Goal: Transaction & Acquisition: Book appointment/travel/reservation

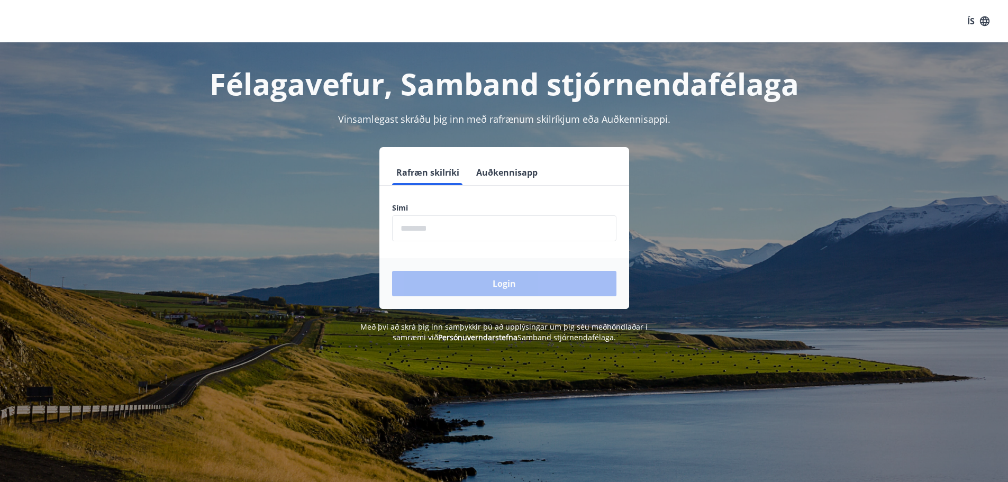
click at [473, 229] on input "phone" at bounding box center [504, 228] width 224 height 26
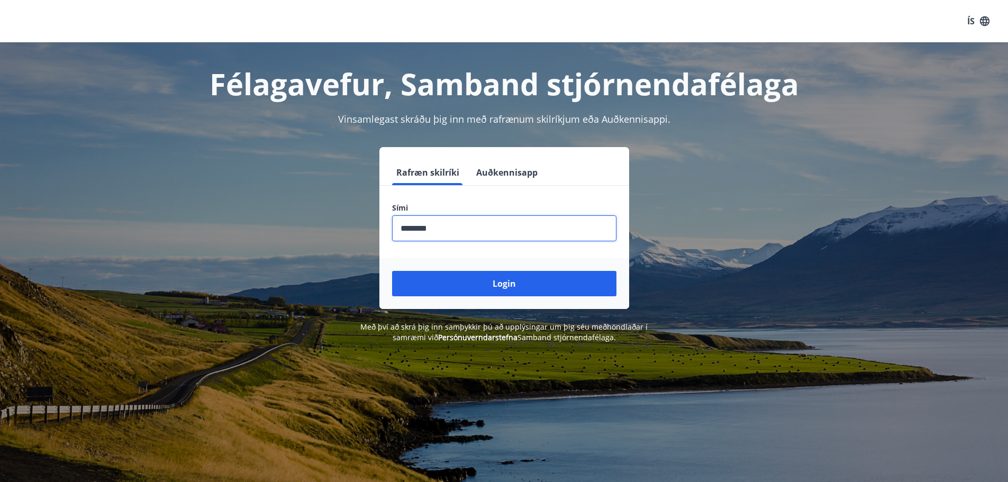
type input "********"
click at [392, 271] on button "Login" at bounding box center [504, 283] width 224 height 25
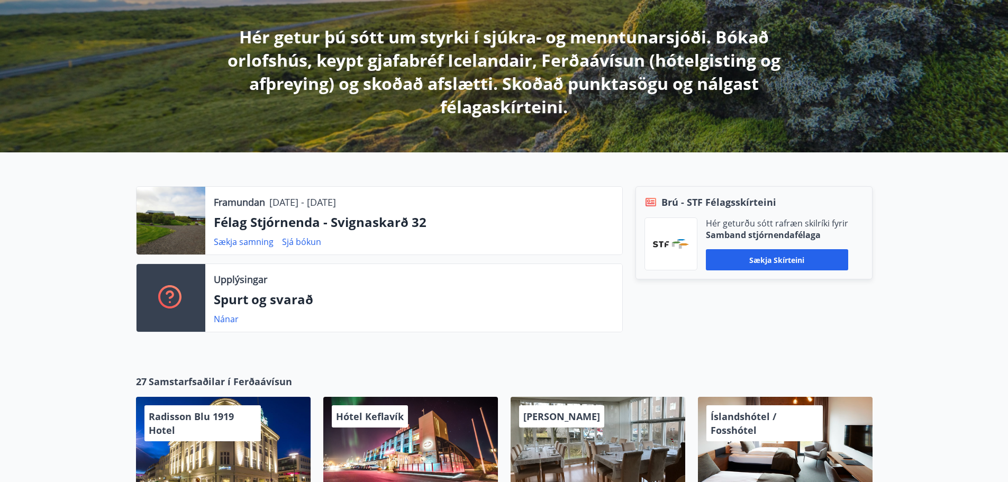
scroll to position [212, 0]
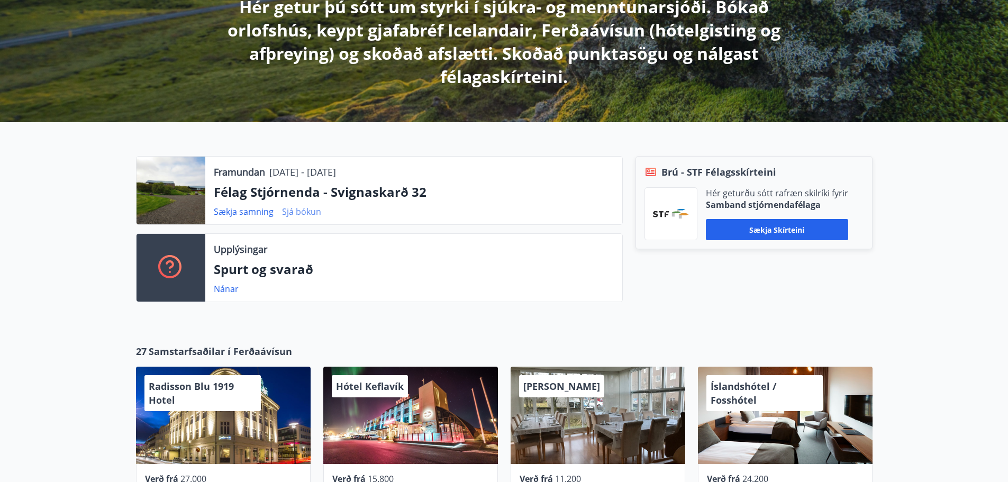
click at [296, 213] on link "Sjá bókun" at bounding box center [301, 212] width 39 height 12
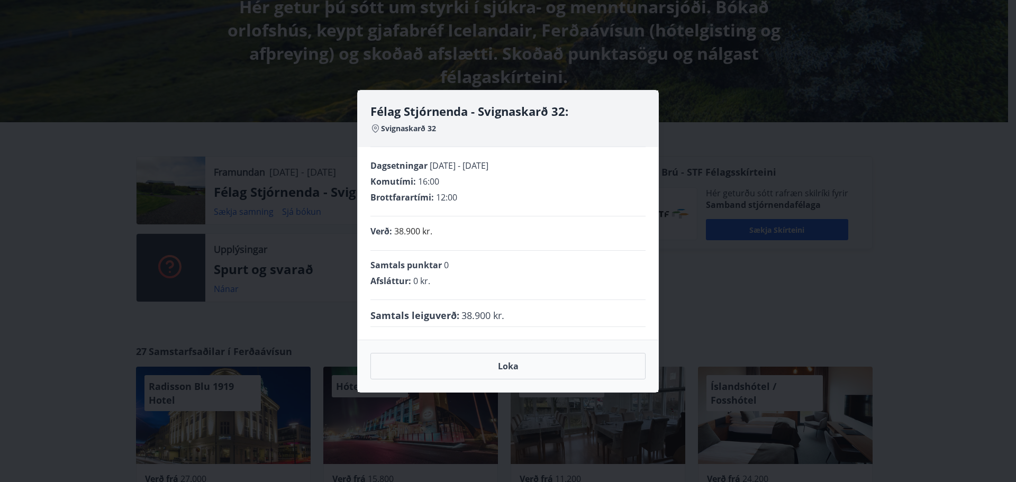
click at [98, 315] on div "Félag Stjórnenda - Svignaskarð 32: Svignaskarð 32 Dagsetningar [DATE] - [DATE] …" at bounding box center [508, 241] width 1016 height 482
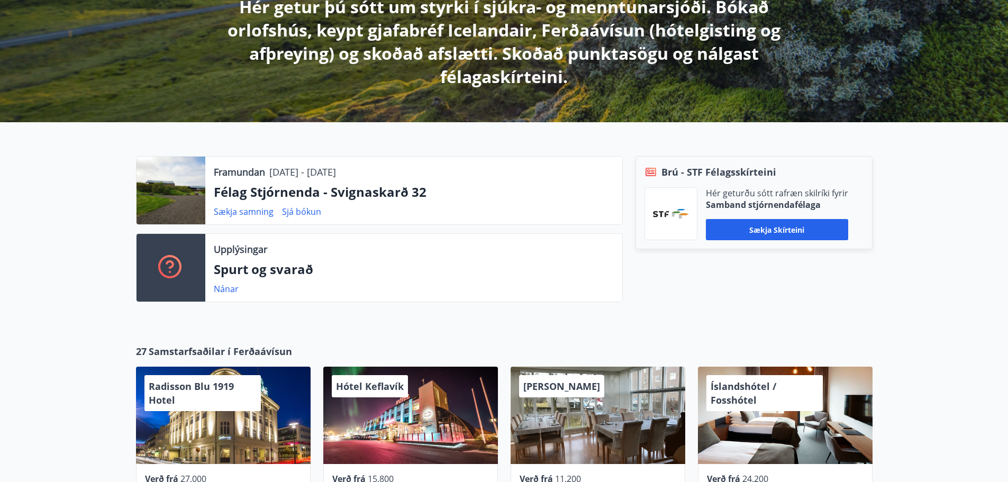
click at [175, 188] on div at bounding box center [171, 191] width 69 height 68
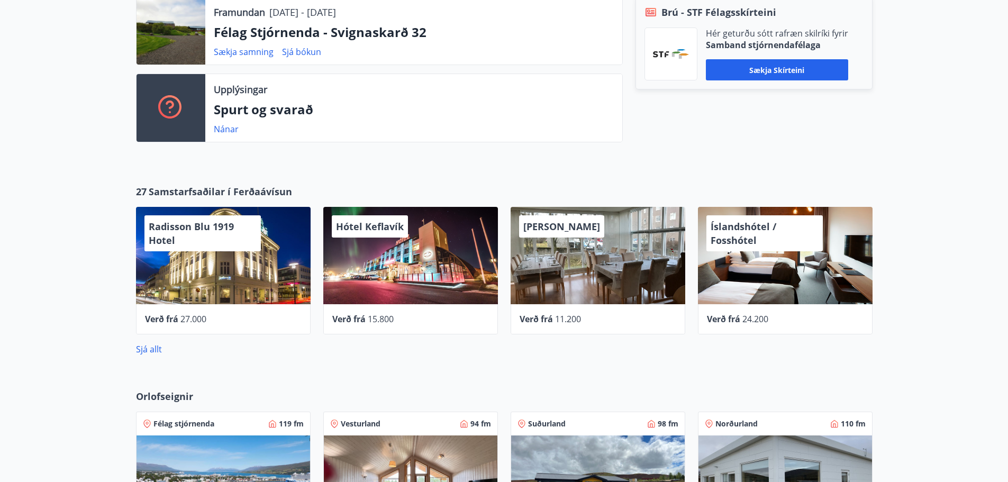
scroll to position [265, 0]
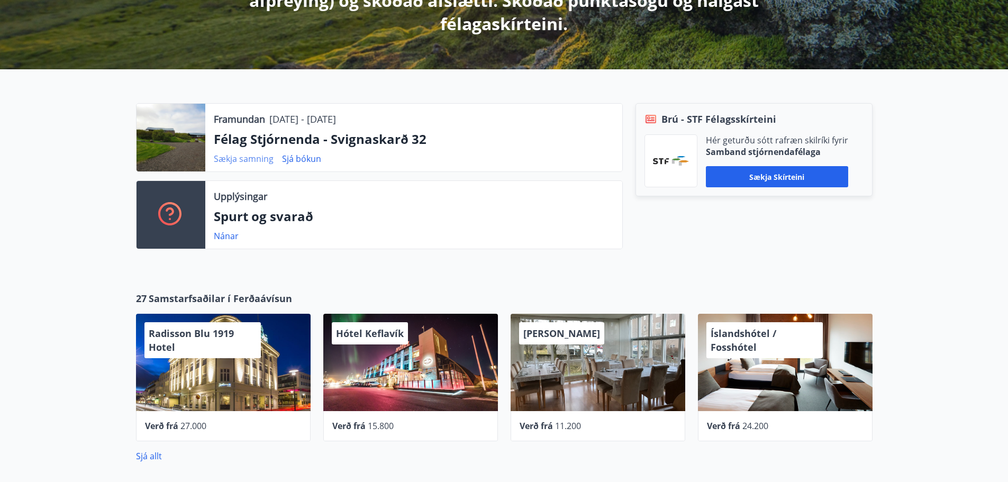
click at [249, 158] on link "Sækja samning" at bounding box center [244, 159] width 60 height 12
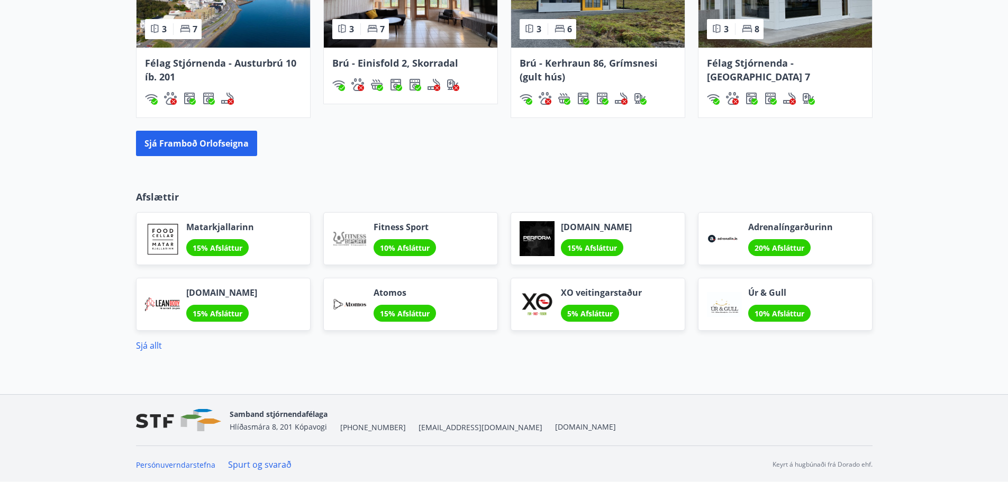
scroll to position [858, 0]
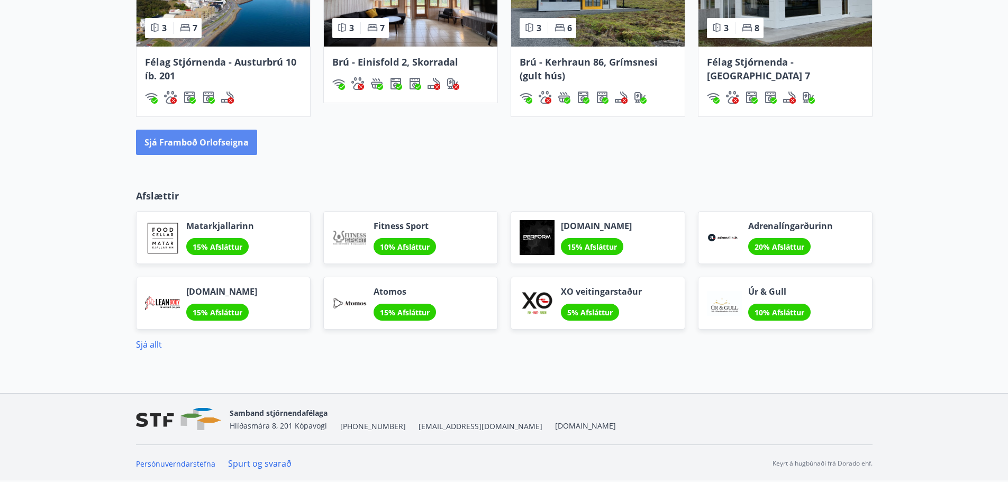
click at [239, 149] on button "Sjá framboð orlofseigna" at bounding box center [196, 142] width 121 height 25
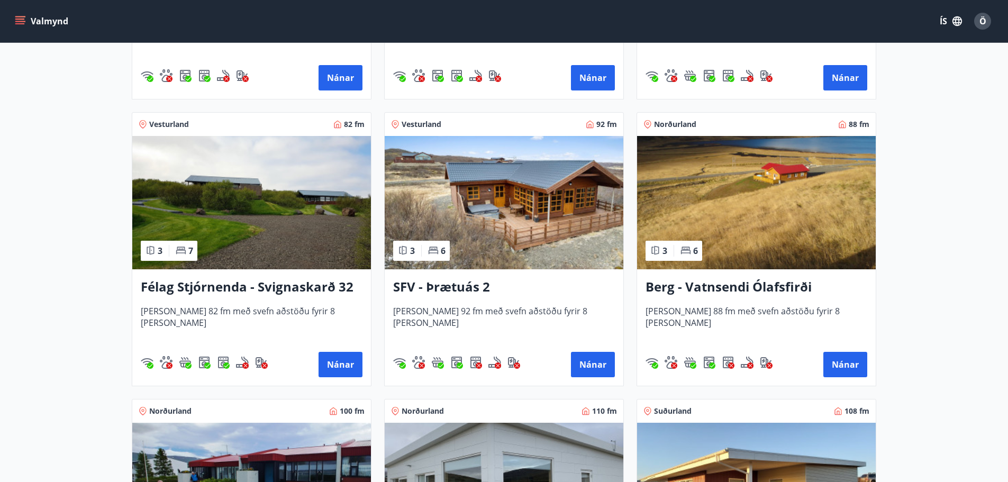
scroll to position [1852, 0]
click at [283, 205] on img at bounding box center [251, 201] width 239 height 133
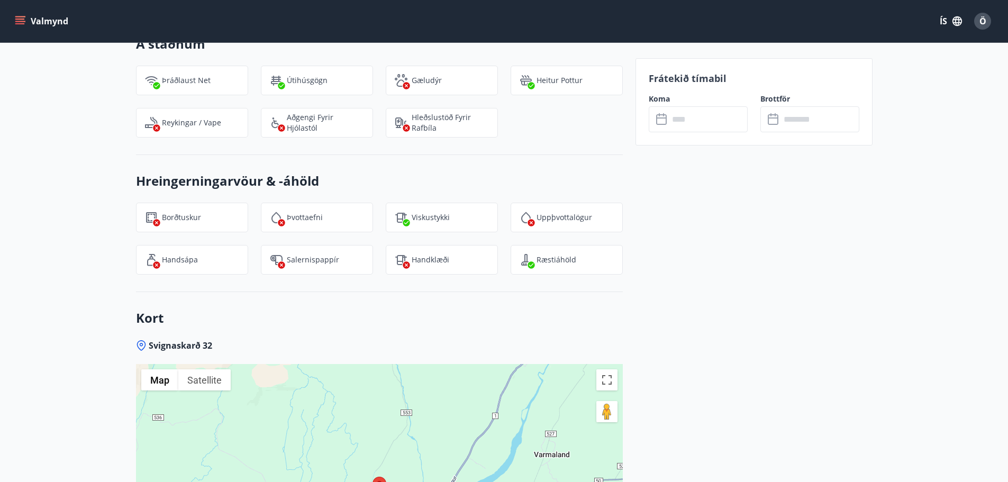
scroll to position [1270, 0]
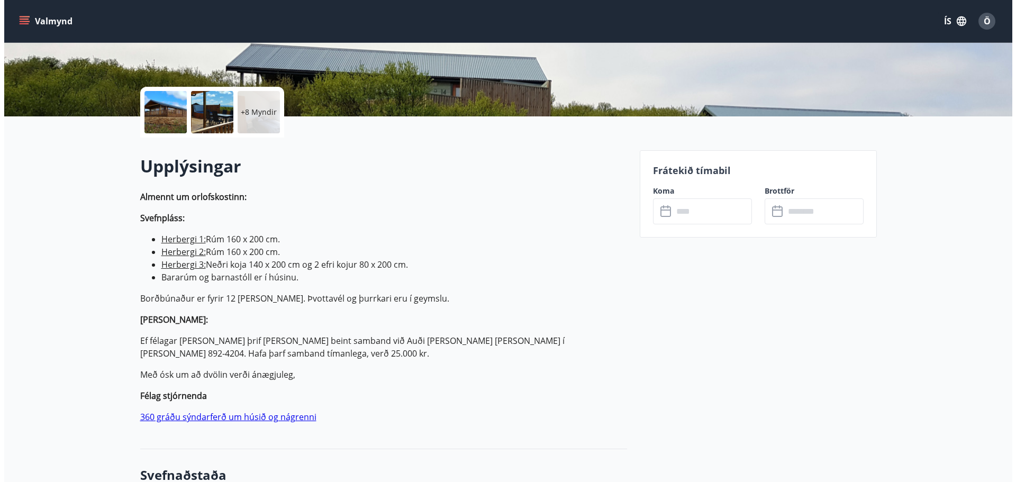
scroll to position [106, 0]
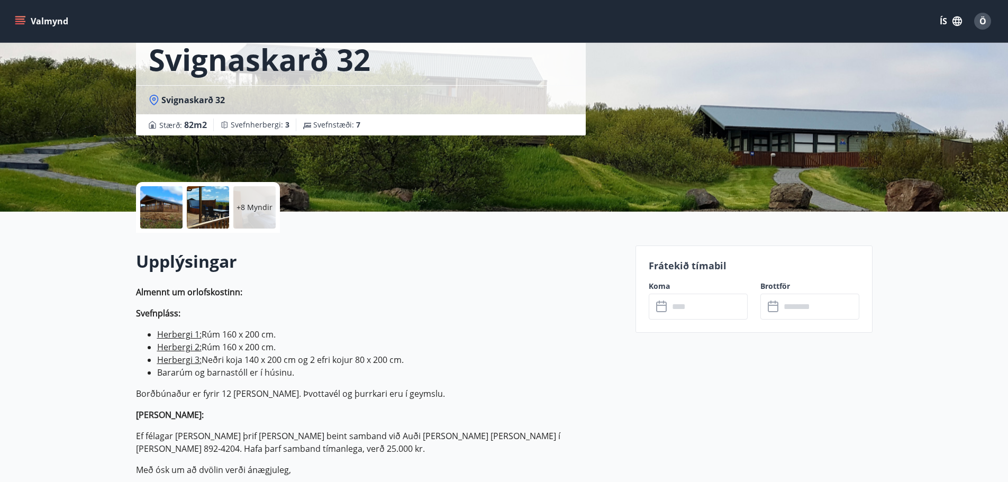
click at [172, 206] on div at bounding box center [161, 207] width 42 height 42
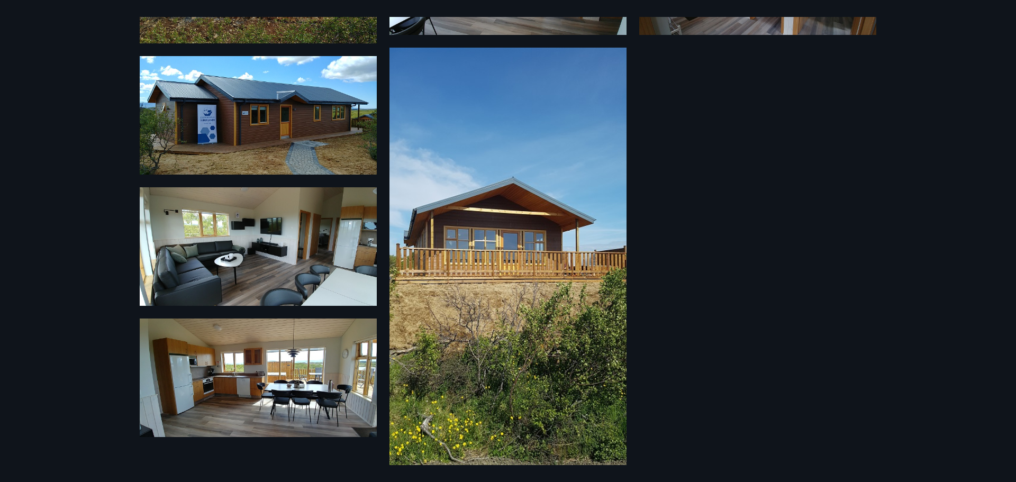
scroll to position [543, 0]
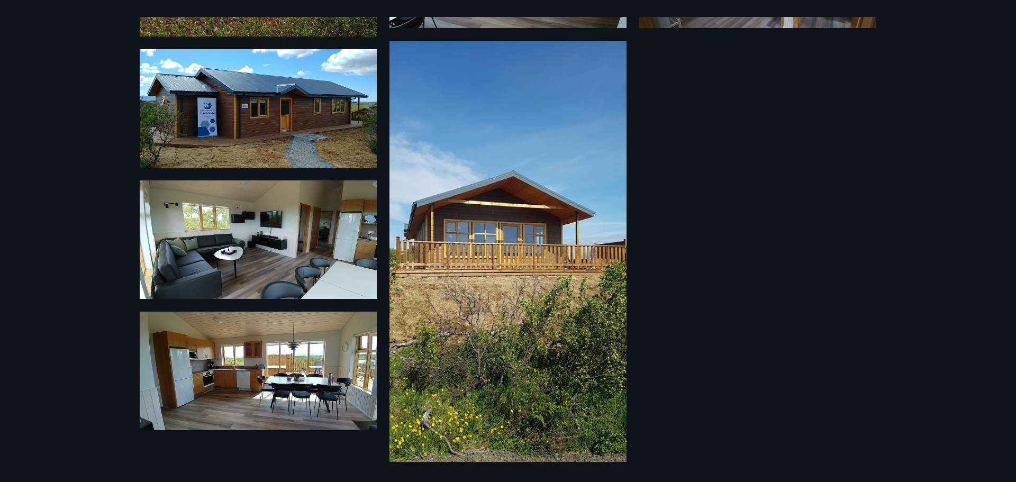
click at [766, 213] on div "14 Myndir" at bounding box center [508, 241] width 762 height 448
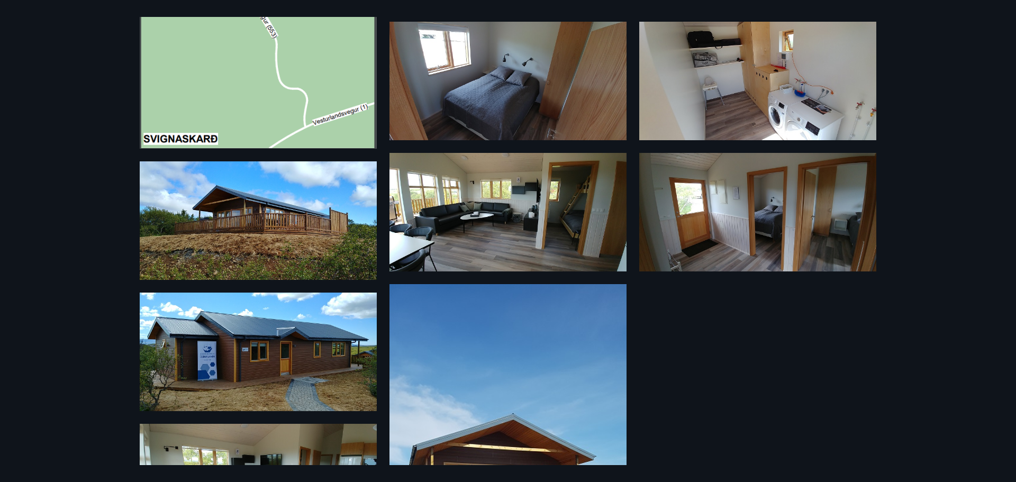
scroll to position [279, 0]
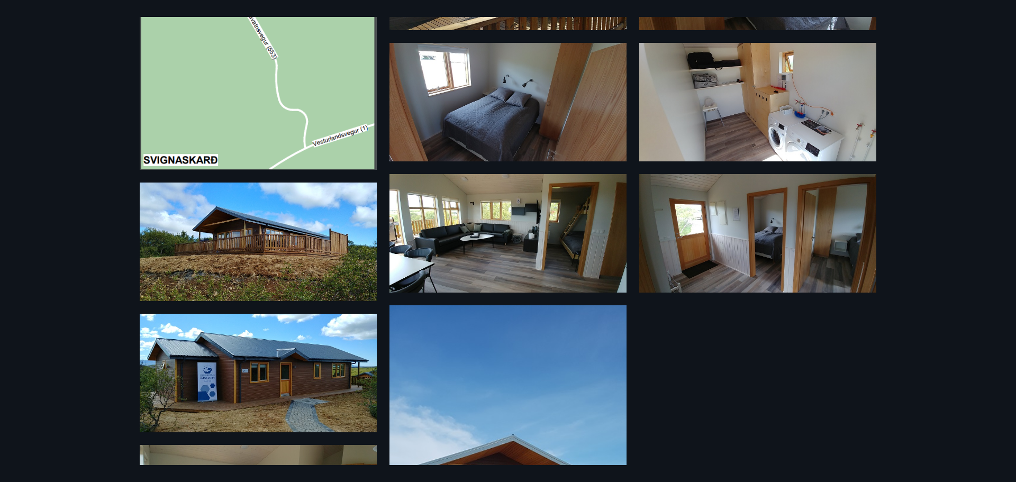
click at [579, 242] on img at bounding box center [507, 233] width 237 height 119
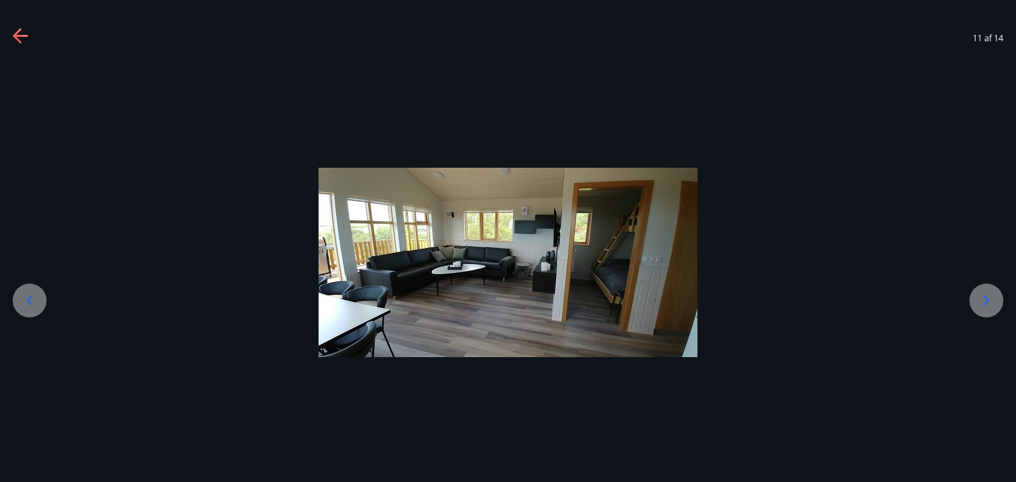
click at [579, 242] on img at bounding box center [508, 262] width 379 height 189
click at [999, 303] on div at bounding box center [986, 301] width 34 height 34
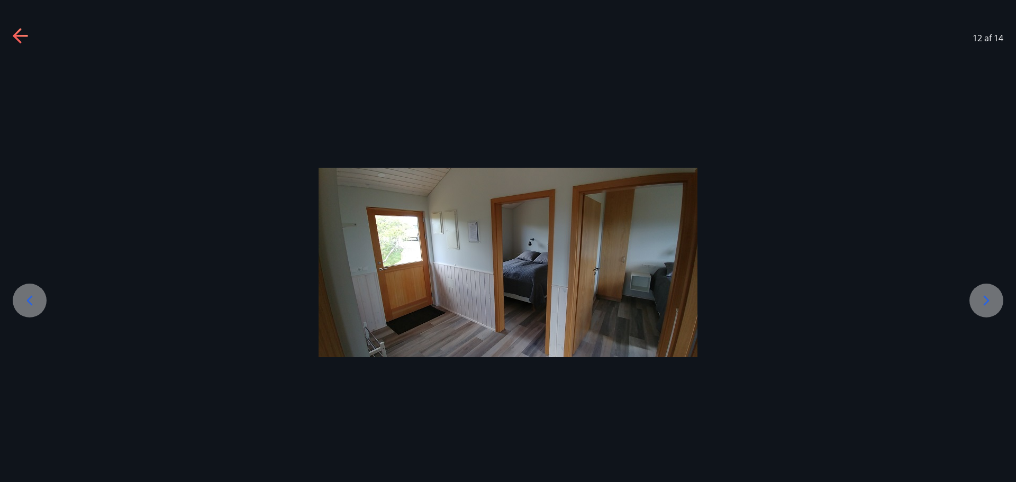
click at [999, 303] on div at bounding box center [986, 301] width 34 height 34
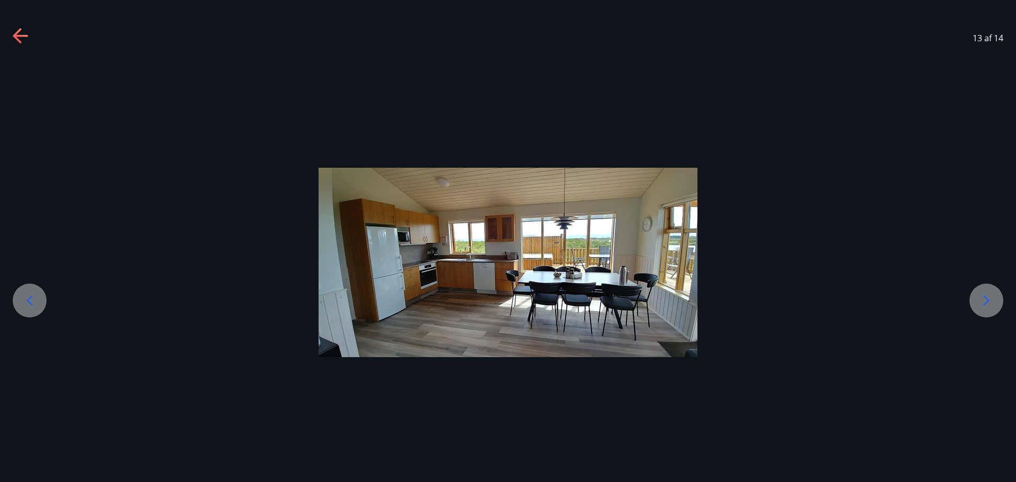
click at [999, 303] on div at bounding box center [986, 301] width 34 height 34
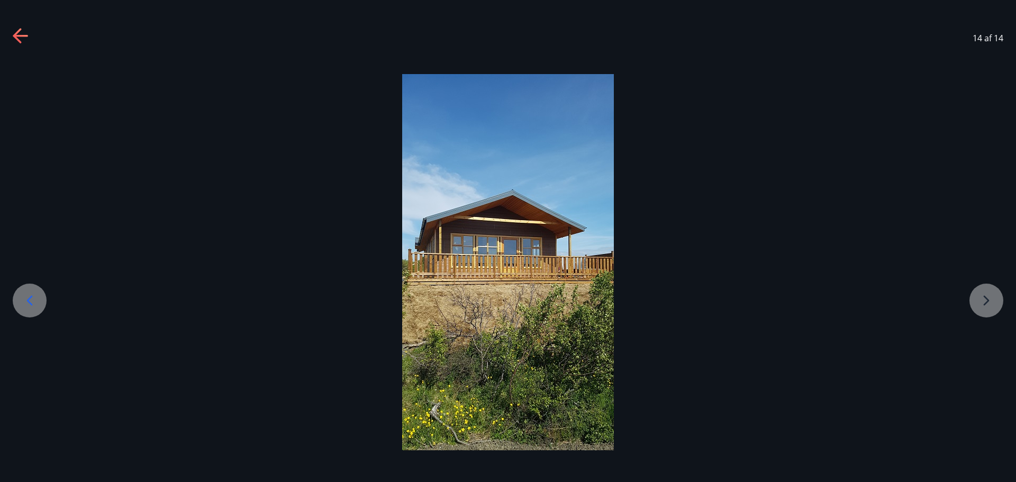
click at [999, 303] on div at bounding box center [508, 262] width 1016 height 376
click at [985, 305] on div at bounding box center [508, 262] width 1016 height 376
click at [7, 33] on div "14 af 14" at bounding box center [508, 38] width 1016 height 42
click at [26, 302] on icon at bounding box center [29, 300] width 17 height 17
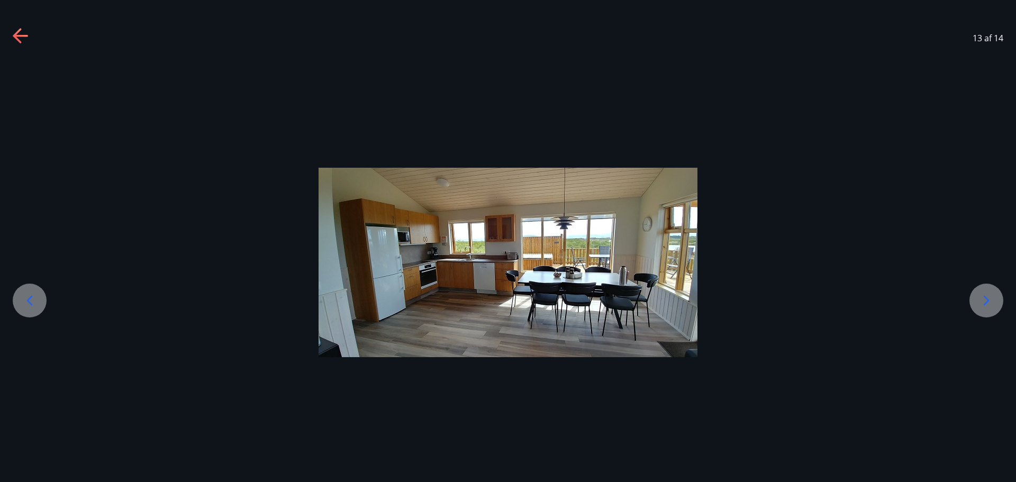
click at [26, 301] on icon at bounding box center [29, 300] width 17 height 17
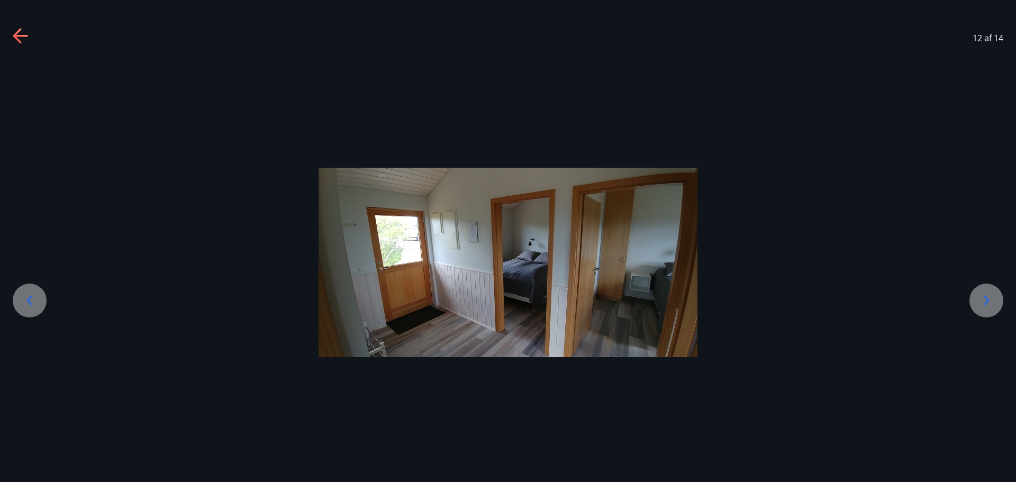
click at [26, 301] on icon at bounding box center [29, 300] width 17 height 17
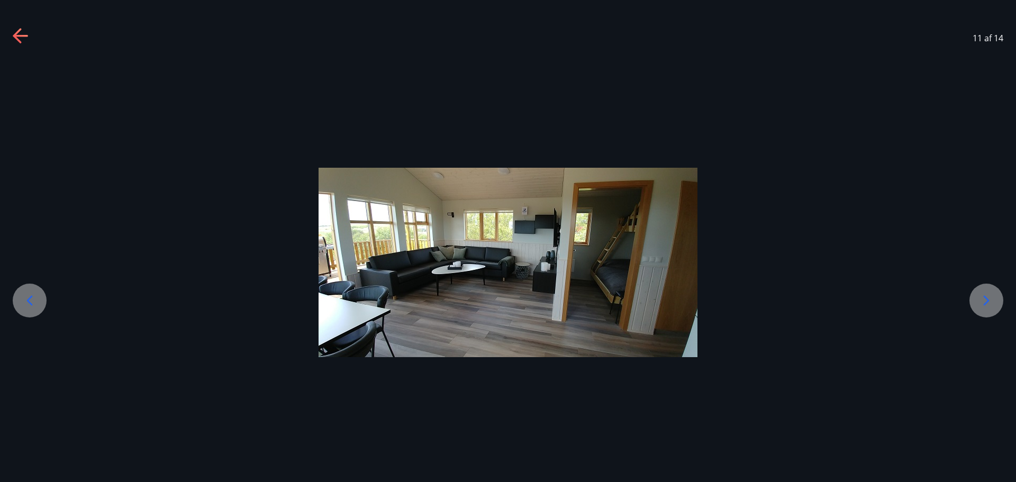
click at [26, 301] on icon at bounding box center [29, 300] width 17 height 17
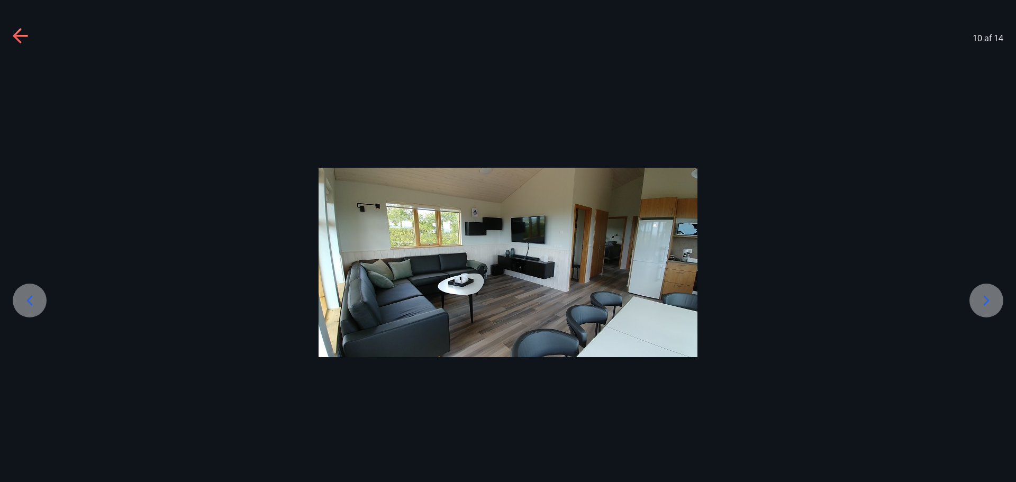
click at [26, 301] on icon at bounding box center [29, 300] width 17 height 17
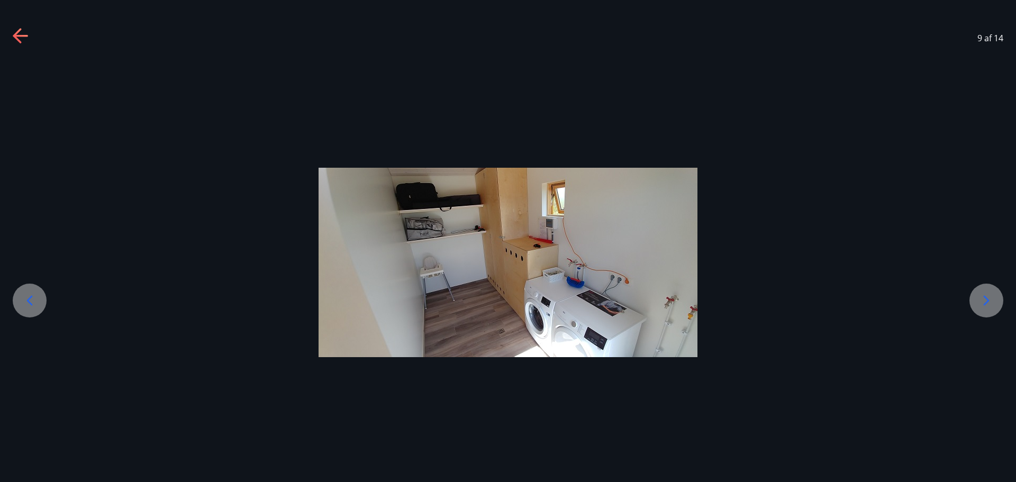
click at [26, 301] on icon at bounding box center [29, 300] width 17 height 17
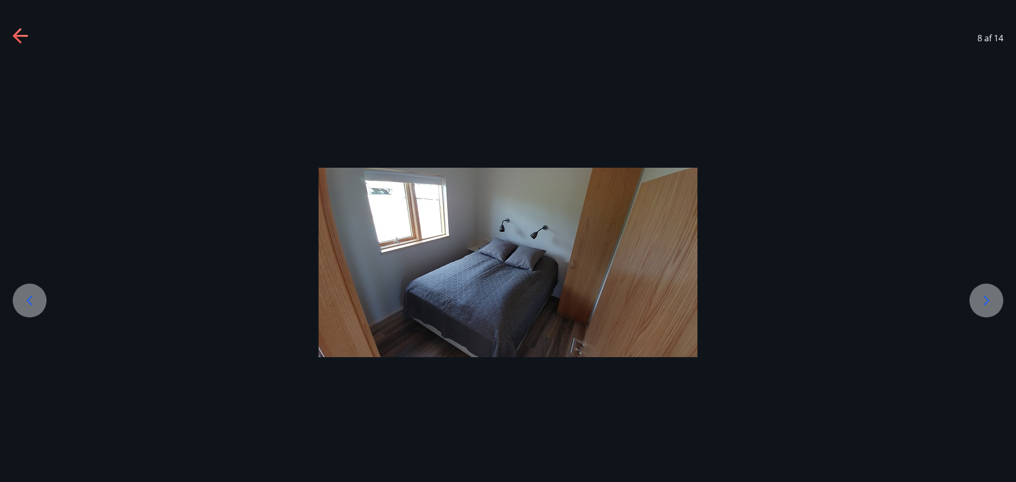
click at [26, 301] on icon at bounding box center [29, 300] width 17 height 17
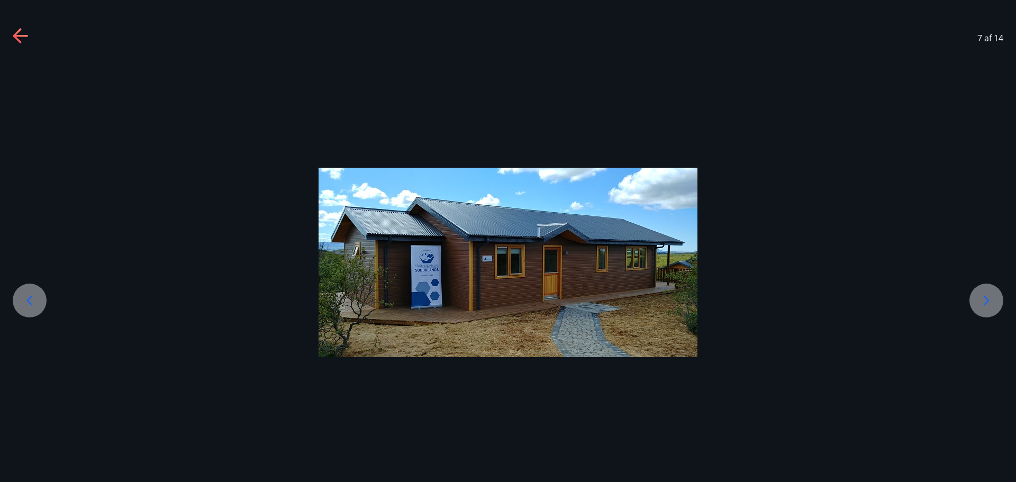
click at [30, 314] on div at bounding box center [30, 301] width 34 height 34
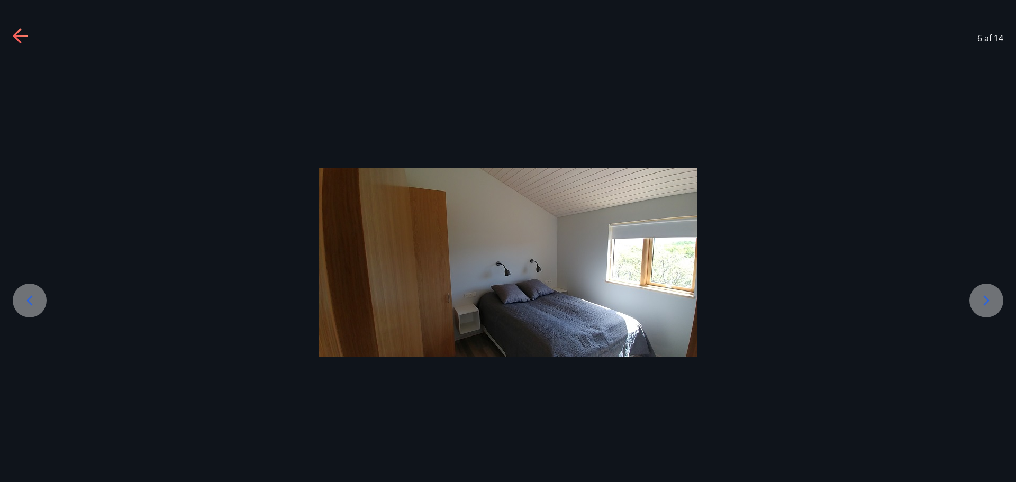
click at [20, 308] on div at bounding box center [30, 301] width 34 height 34
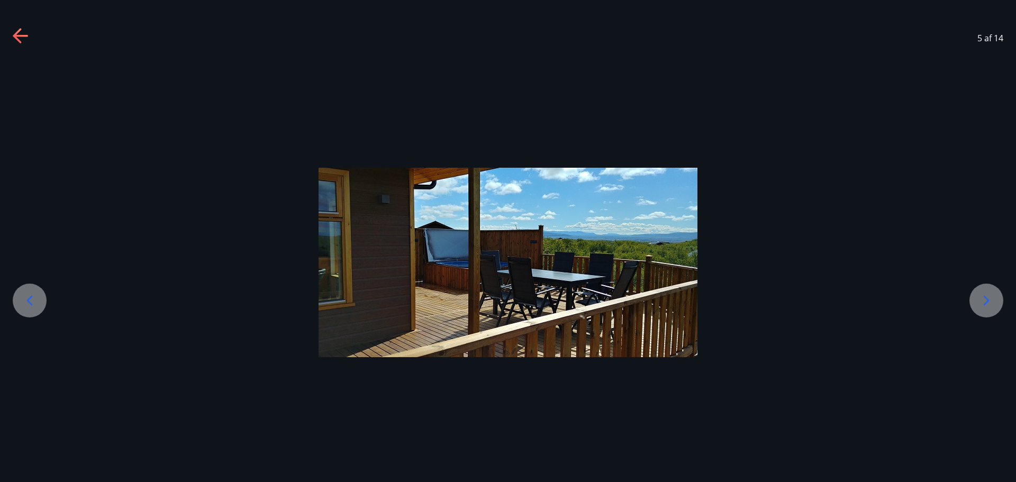
click at [20, 308] on div at bounding box center [30, 301] width 34 height 34
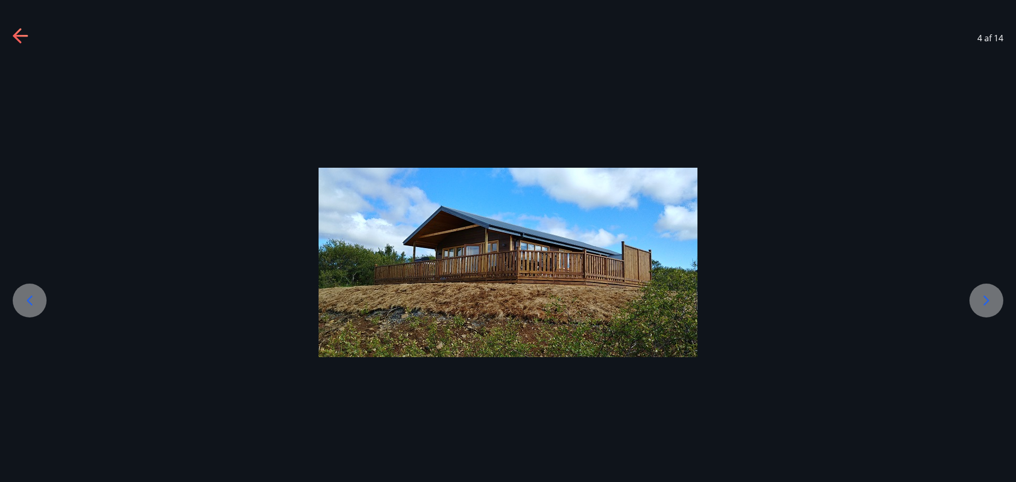
click at [20, 308] on div at bounding box center [30, 301] width 34 height 34
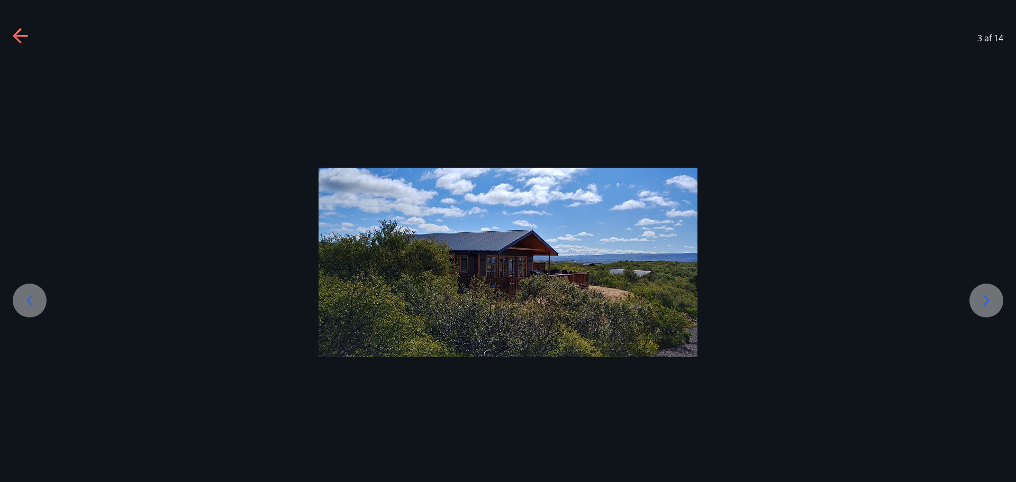
click at [20, 308] on div at bounding box center [30, 301] width 34 height 34
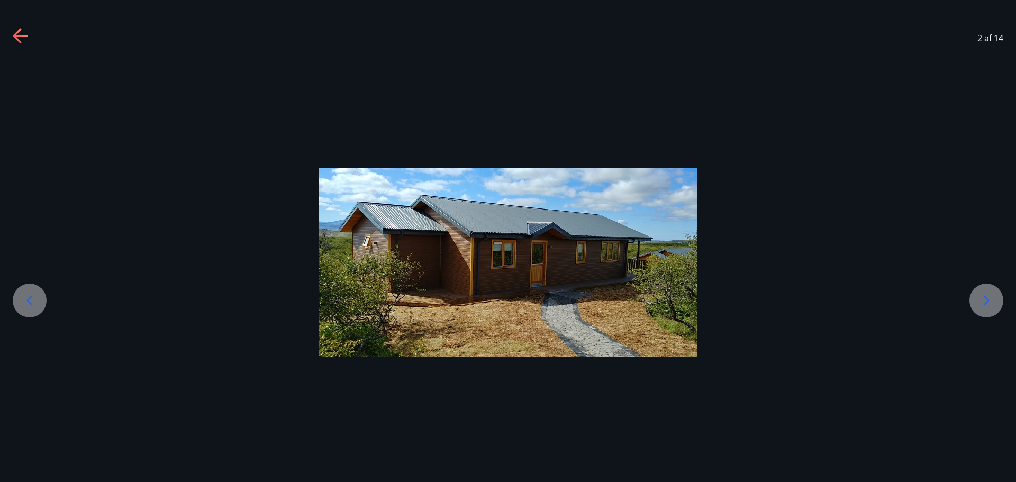
click at [20, 308] on div at bounding box center [30, 301] width 34 height 34
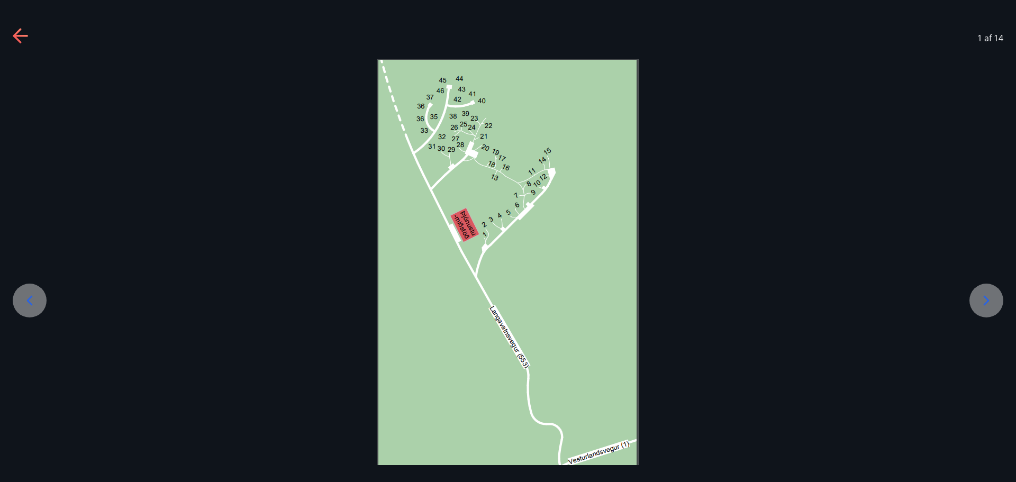
click at [985, 306] on icon at bounding box center [986, 300] width 17 height 17
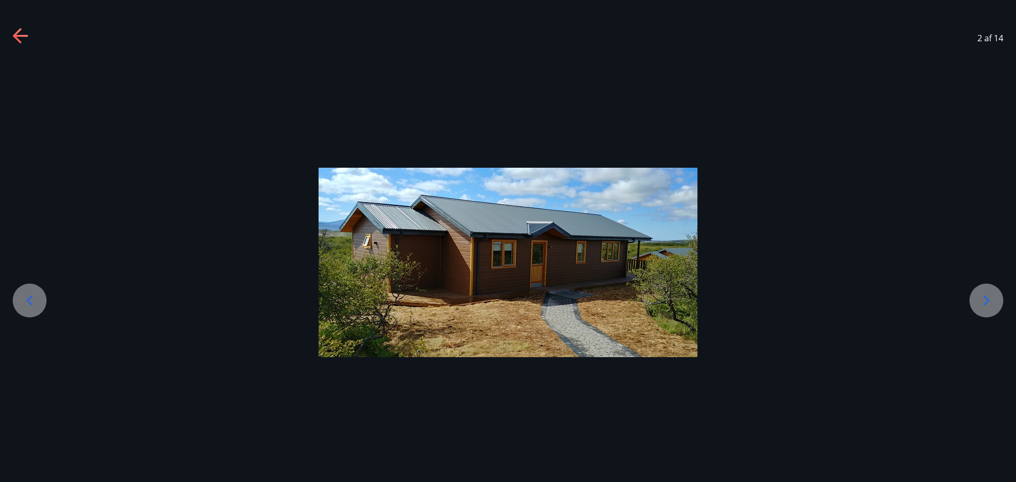
click at [985, 306] on icon at bounding box center [986, 300] width 17 height 17
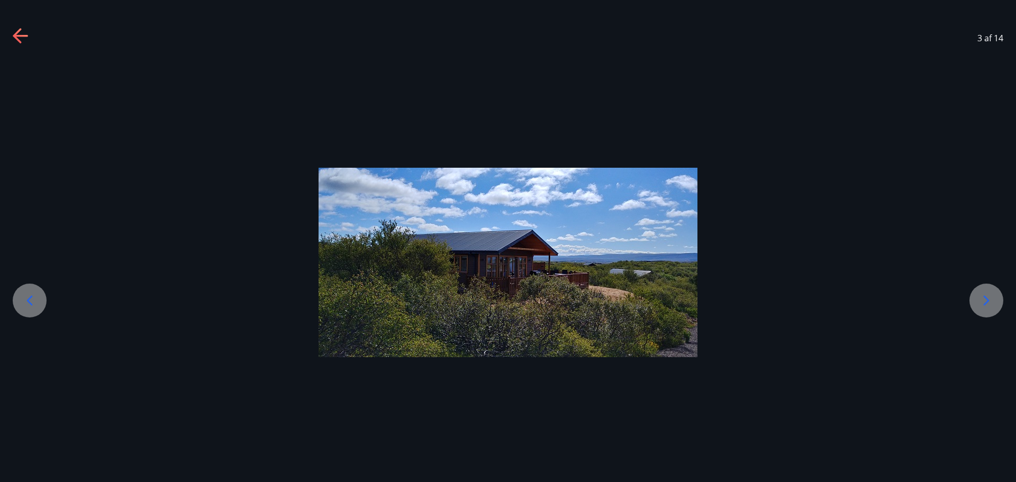
click at [985, 306] on icon at bounding box center [986, 300] width 17 height 17
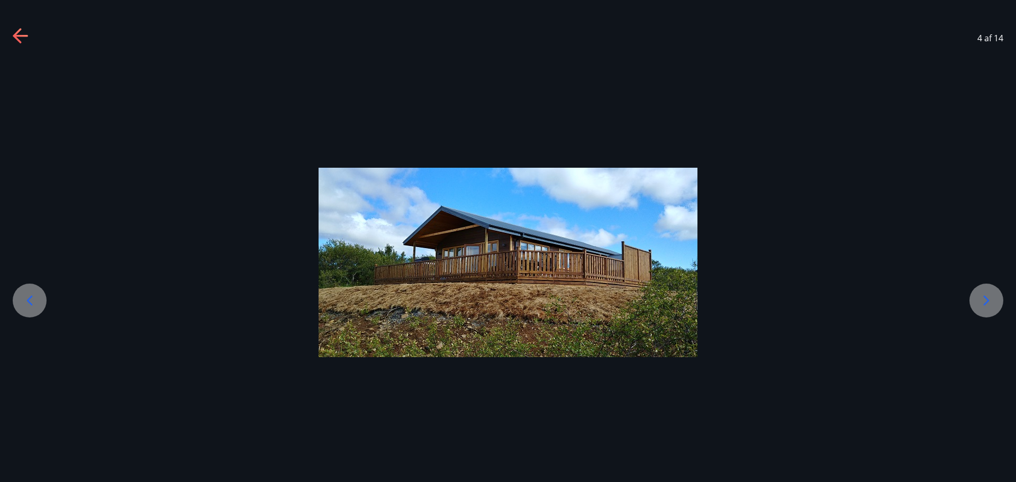
click at [985, 306] on icon at bounding box center [986, 300] width 17 height 17
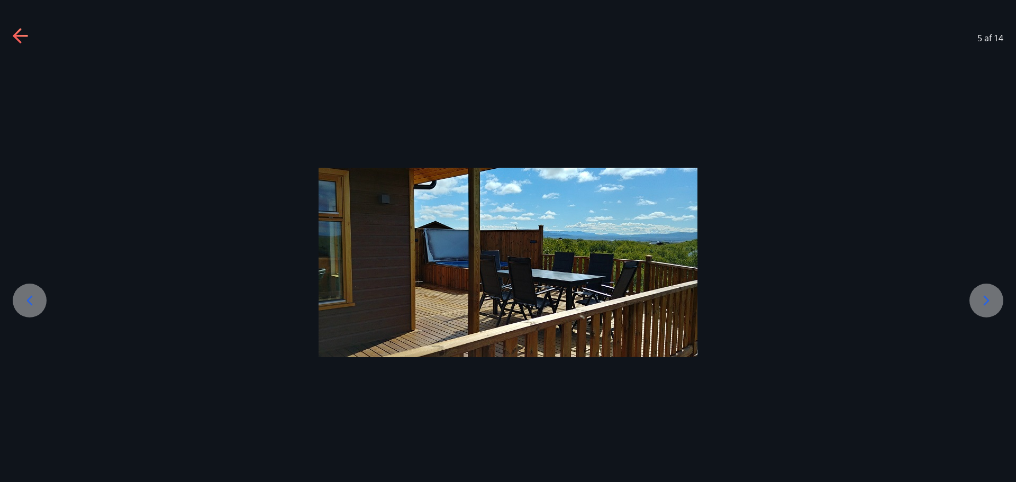
click at [985, 306] on icon at bounding box center [986, 300] width 17 height 17
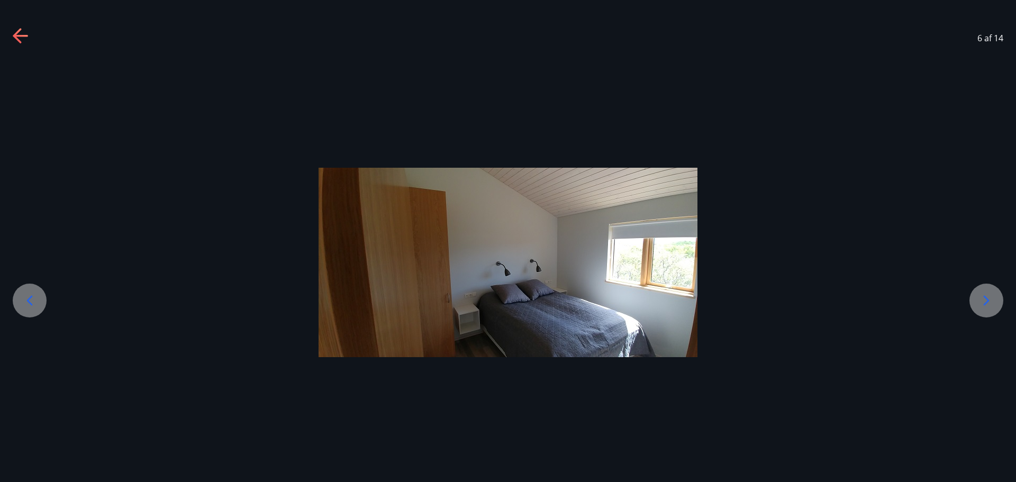
click at [985, 306] on icon at bounding box center [986, 300] width 17 height 17
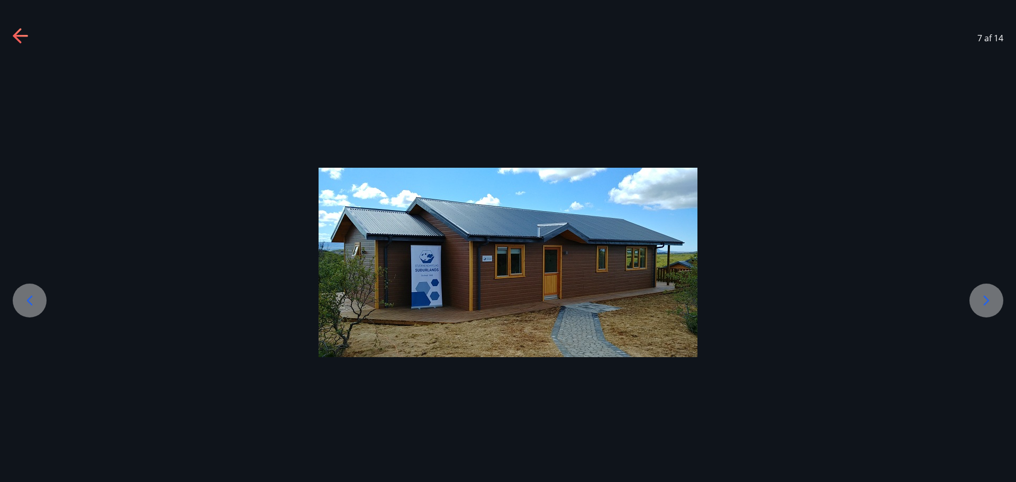
click at [985, 306] on icon at bounding box center [986, 300] width 17 height 17
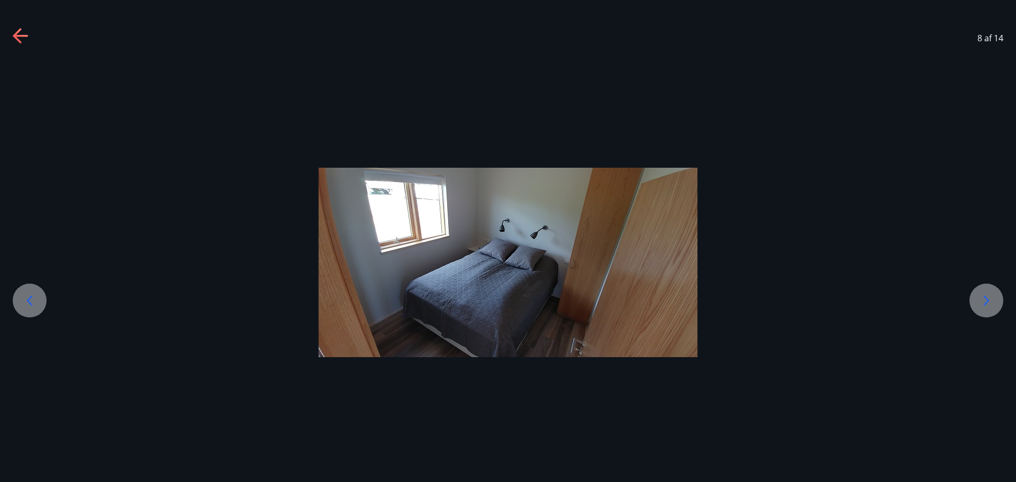
click at [985, 306] on icon at bounding box center [986, 300] width 17 height 17
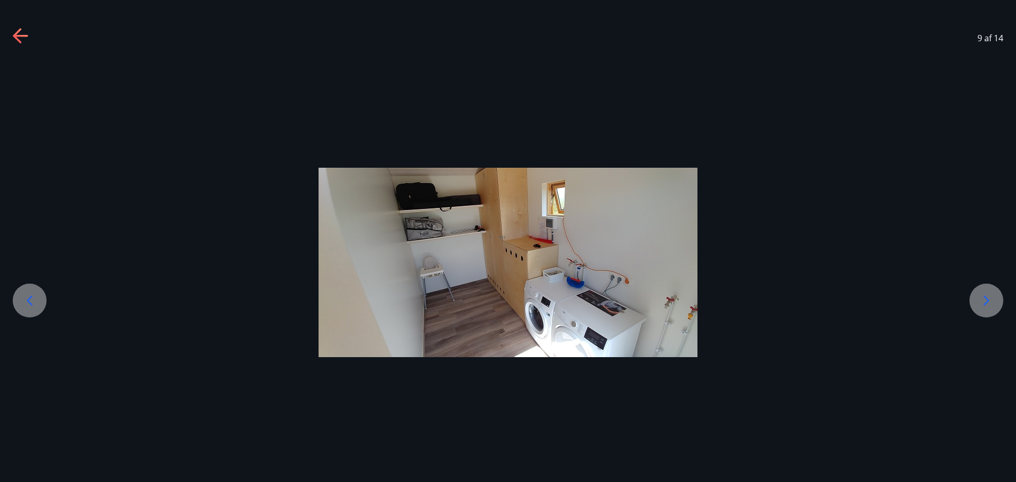
click at [985, 306] on icon at bounding box center [986, 300] width 17 height 17
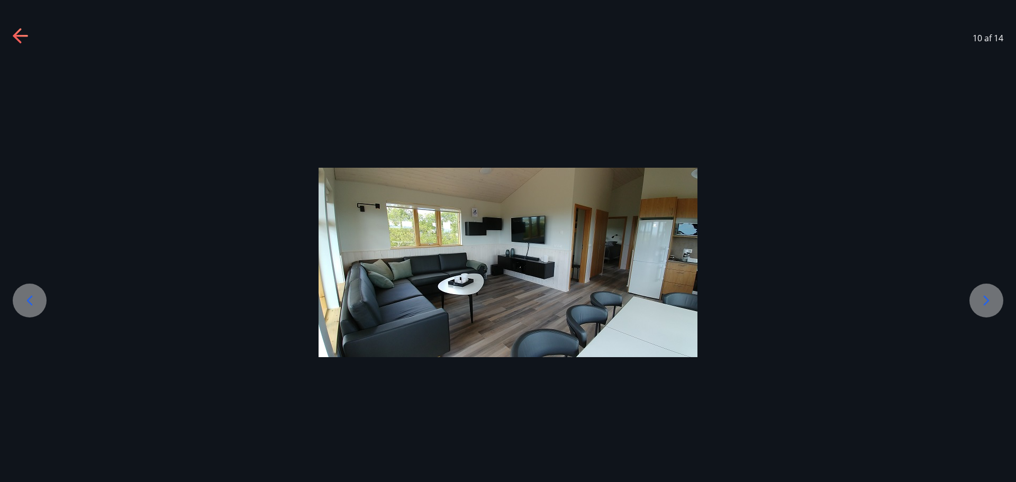
click at [985, 306] on icon at bounding box center [986, 300] width 17 height 17
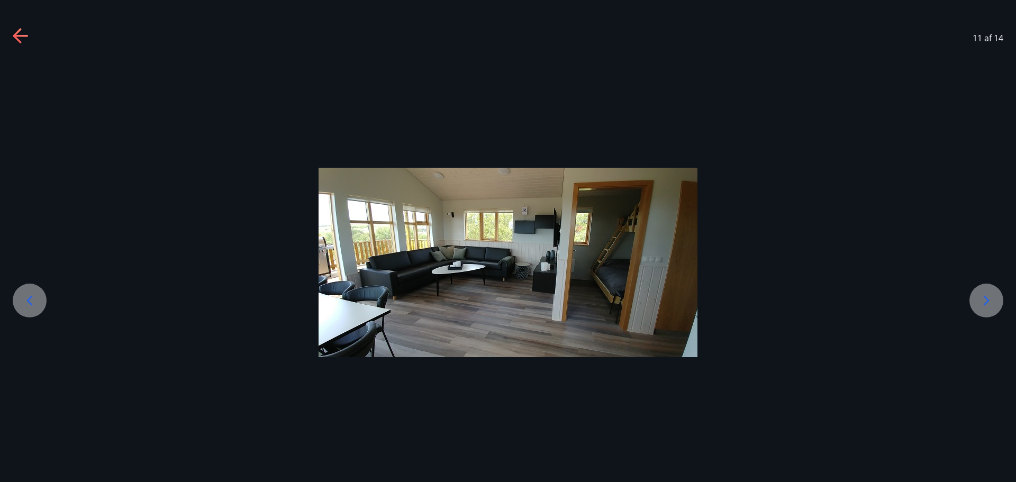
click at [980, 301] on icon at bounding box center [986, 300] width 17 height 17
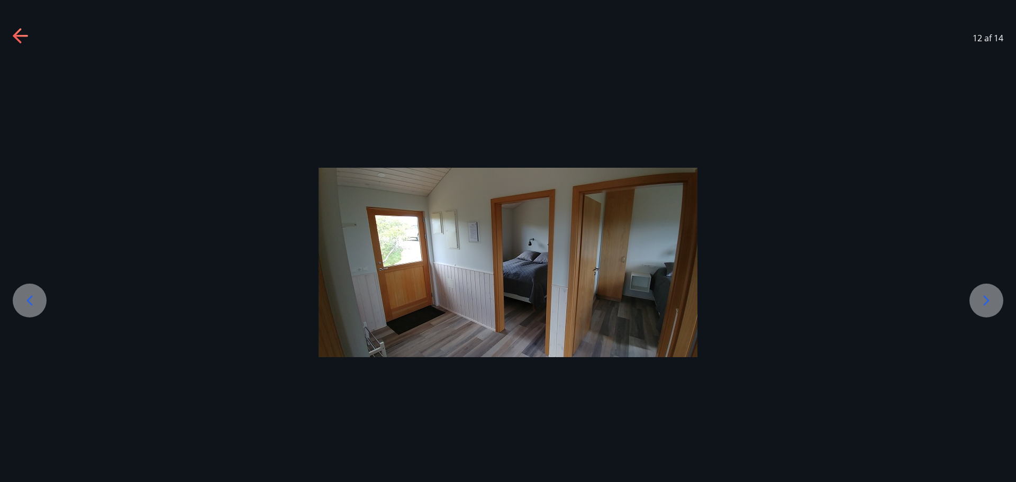
click at [21, 38] on icon at bounding box center [21, 36] width 17 height 17
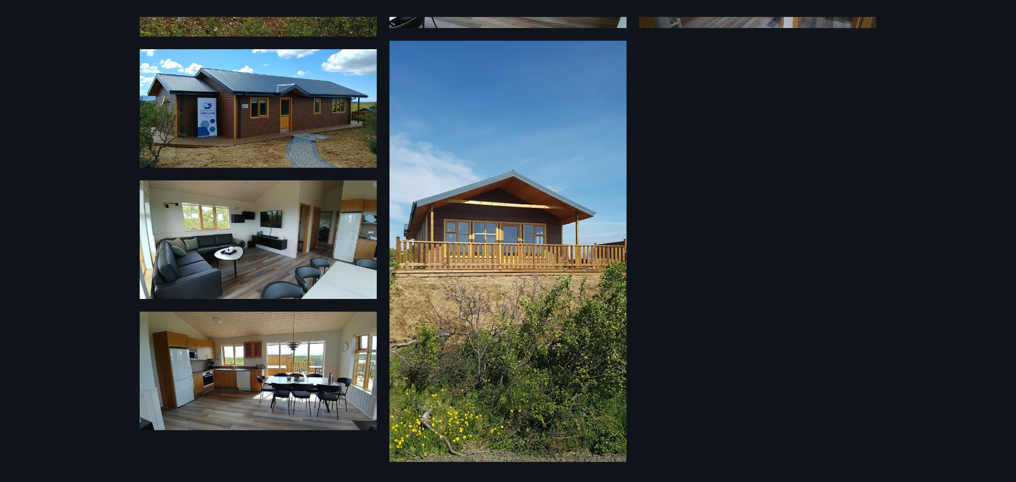
scroll to position [0, 0]
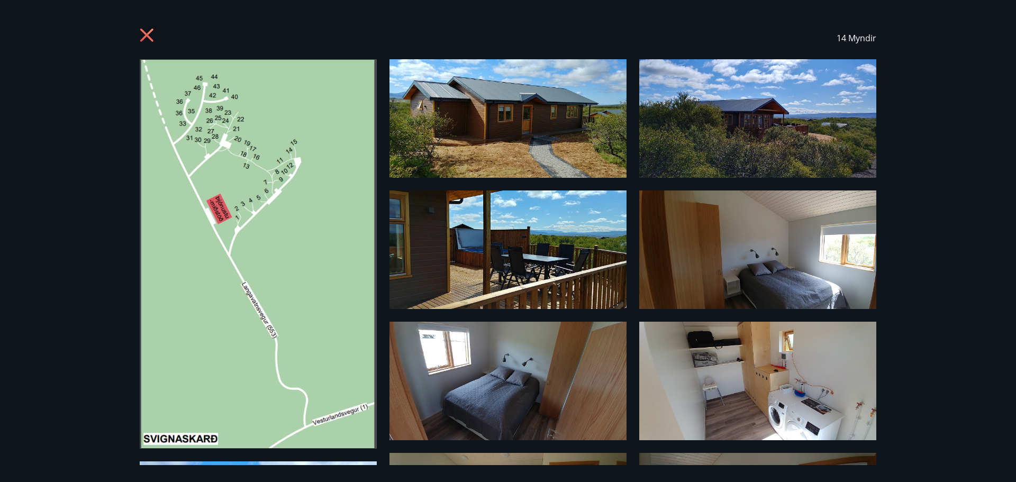
click at [148, 37] on icon at bounding box center [146, 35] width 13 height 13
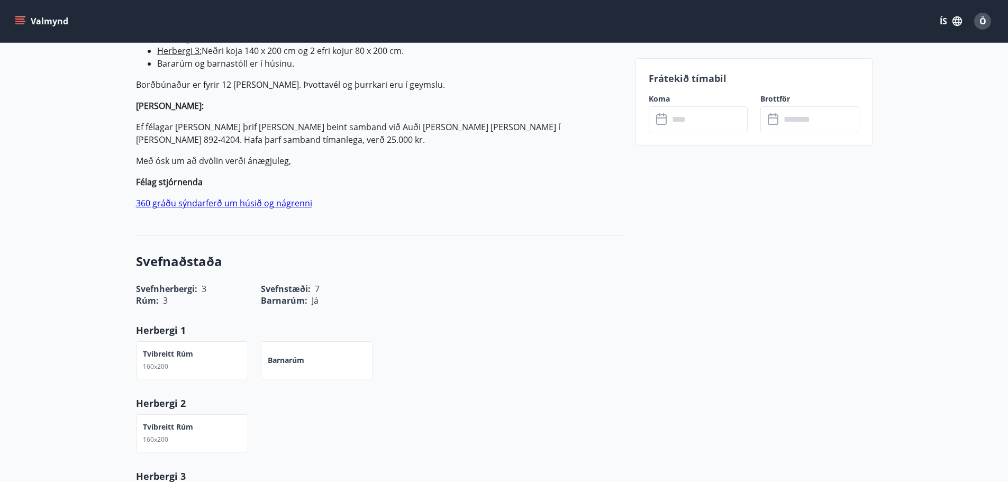
scroll to position [423, 0]
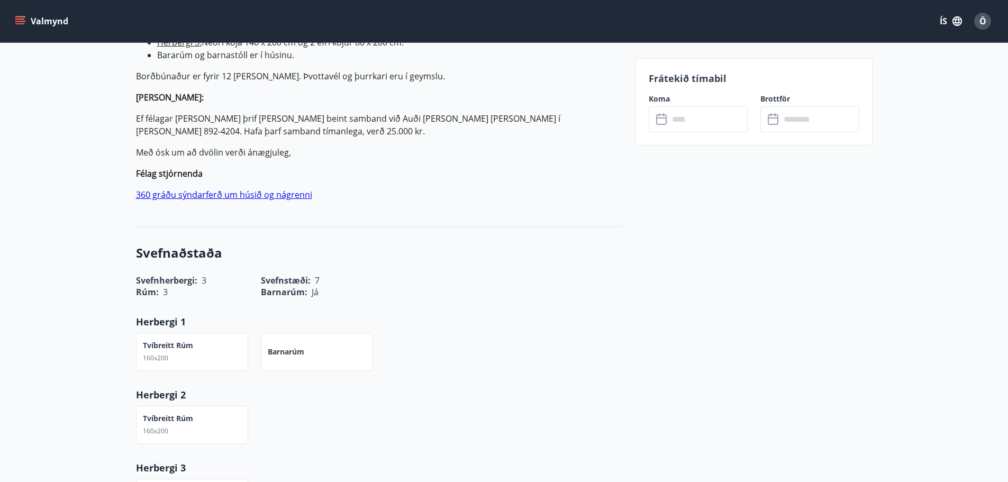
click at [254, 198] on link "360 gráðu sýndarferð um húsið og nágrenni" at bounding box center [224, 195] width 176 height 12
